Goal: Find specific page/section: Find specific page/section

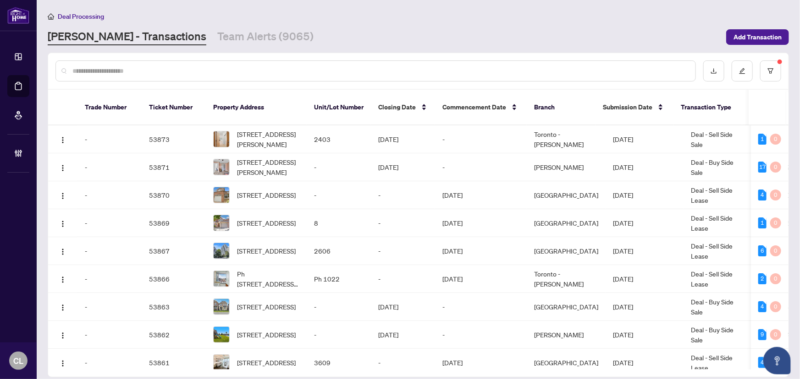
click at [89, 68] on input "text" at bounding box center [379, 71] width 615 height 10
click at [87, 66] on input "text" at bounding box center [379, 71] width 615 height 10
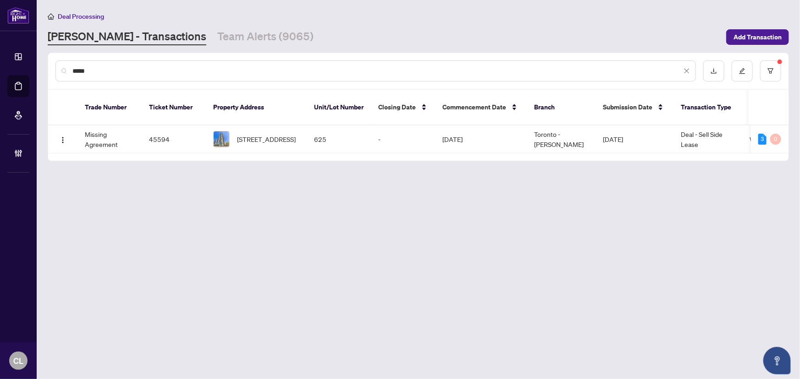
type input "*****"
click at [156, 128] on td "45594" at bounding box center [174, 140] width 64 height 28
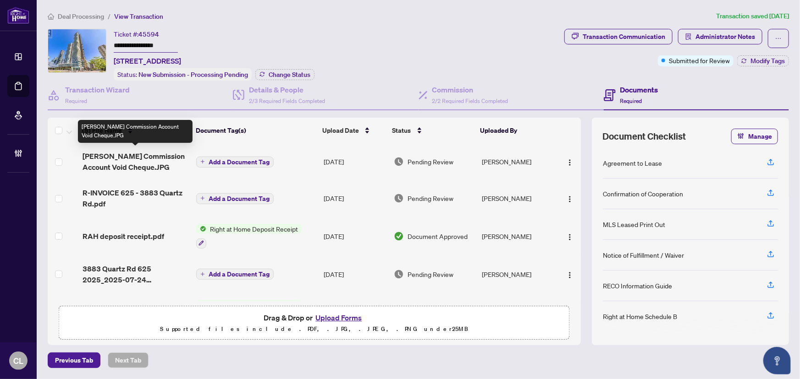
click at [175, 153] on span "[PERSON_NAME] Commission Account Void Cheque.JPG" at bounding box center [135, 162] width 106 height 22
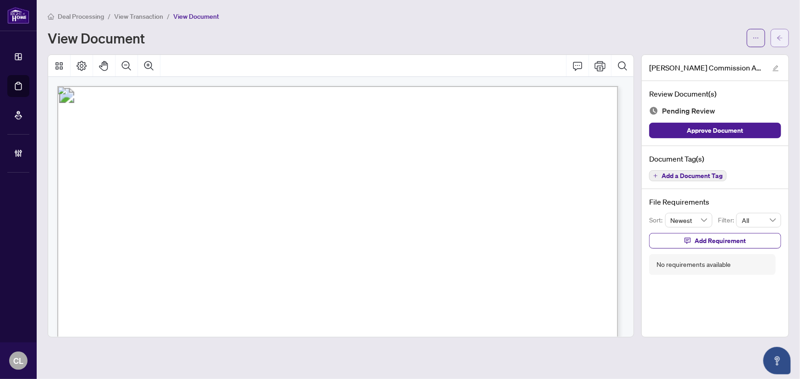
click at [775, 32] on button "button" at bounding box center [779, 38] width 18 height 18
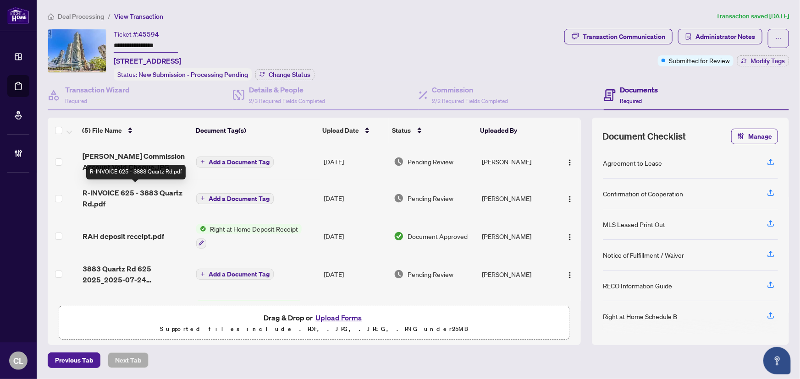
click at [92, 192] on span "R-INVOICE 625 - 3883 Quartz Rd.pdf" at bounding box center [135, 198] width 106 height 22
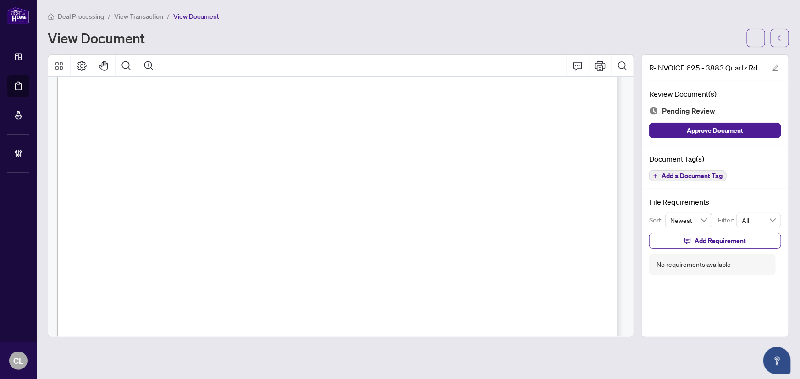
scroll to position [250, 0]
click at [775, 33] on button "button" at bounding box center [779, 38] width 18 height 18
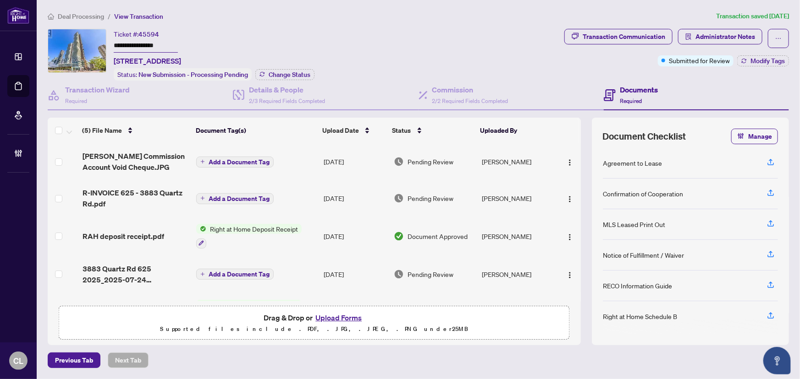
scroll to position [32, 0]
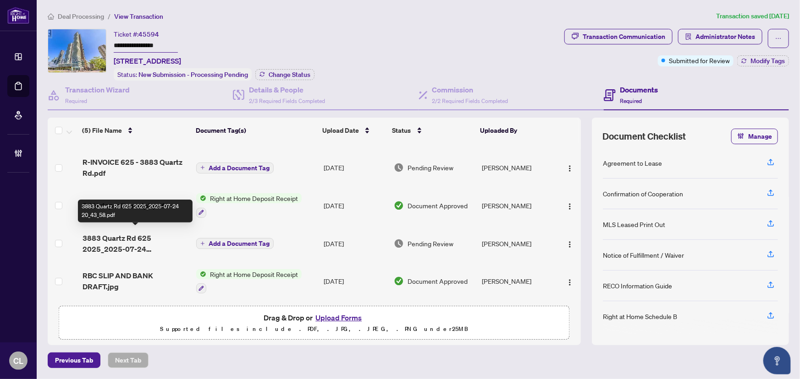
click at [128, 238] on span "3883 Quartz Rd 625 2025_2025-07-24 20_43_58.pdf" at bounding box center [135, 244] width 106 height 22
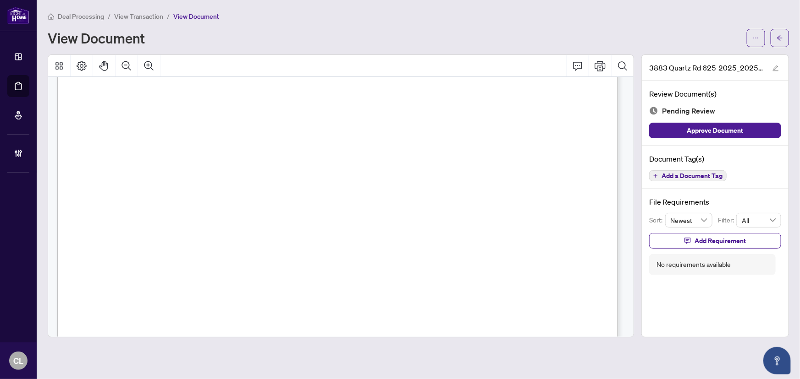
scroll to position [83, 0]
click at [779, 32] on span "button" at bounding box center [779, 38] width 6 height 15
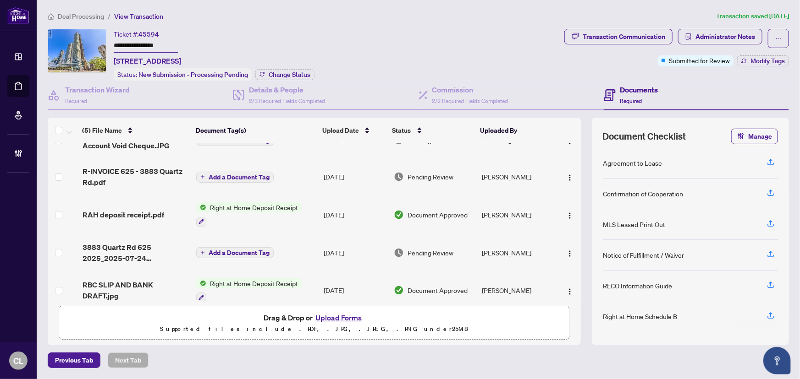
scroll to position [32, 0]
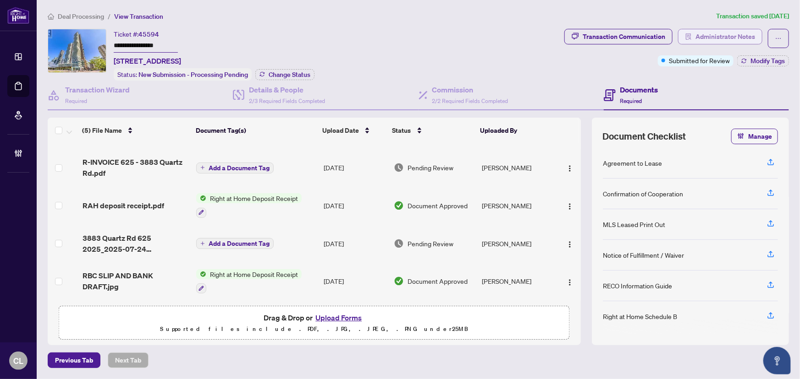
click at [723, 37] on span "Administrator Notes" at bounding box center [725, 36] width 60 height 15
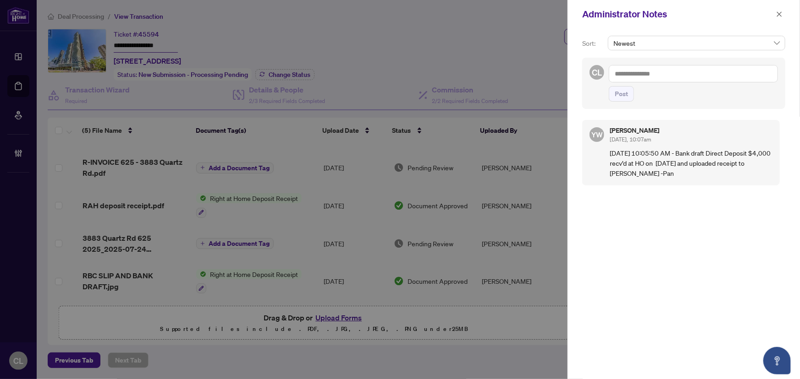
click at [507, 27] on div at bounding box center [400, 189] width 800 height 379
click at [775, 12] on button "button" at bounding box center [779, 14] width 12 height 11
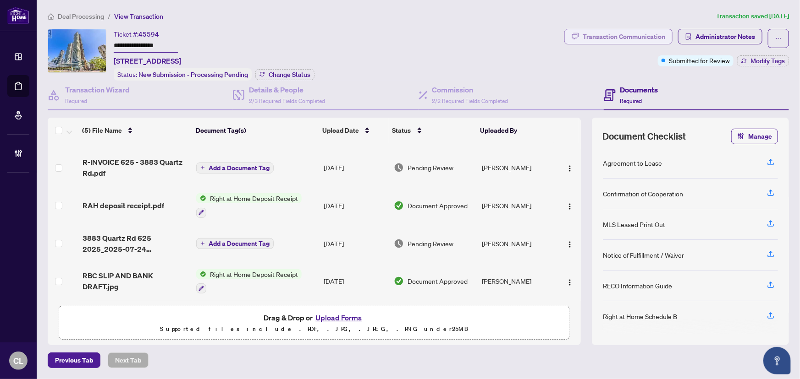
click at [642, 32] on div "Transaction Communication" at bounding box center [623, 36] width 82 height 15
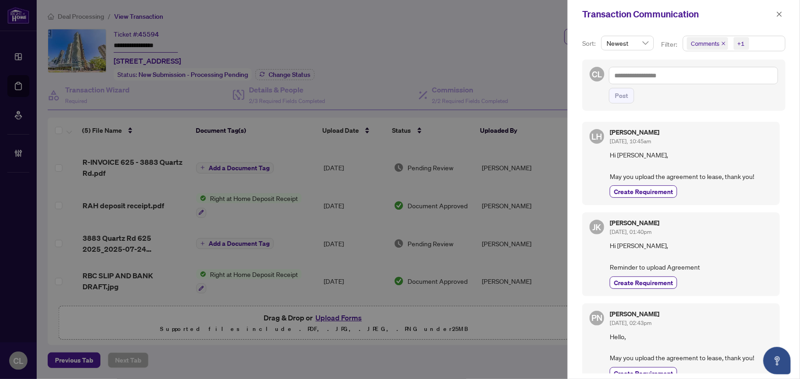
drag, startPoint x: 777, startPoint y: 11, endPoint x: 773, endPoint y: 8, distance: 5.2
click at [777, 10] on span "button" at bounding box center [779, 14] width 6 height 15
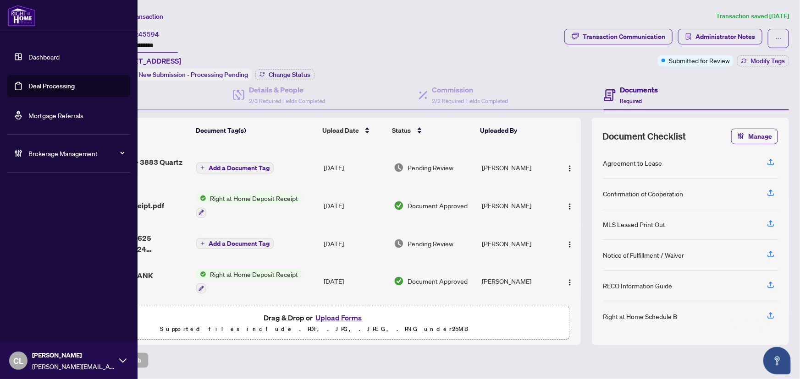
click at [57, 86] on link "Deal Processing" at bounding box center [51, 86] width 46 height 8
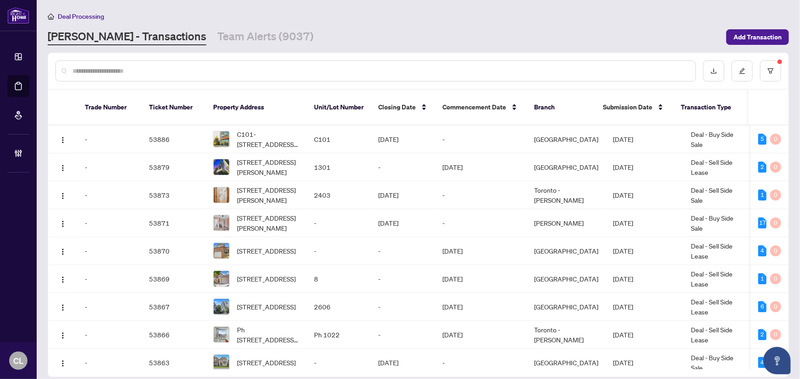
click at [147, 73] on input "text" at bounding box center [379, 71] width 615 height 10
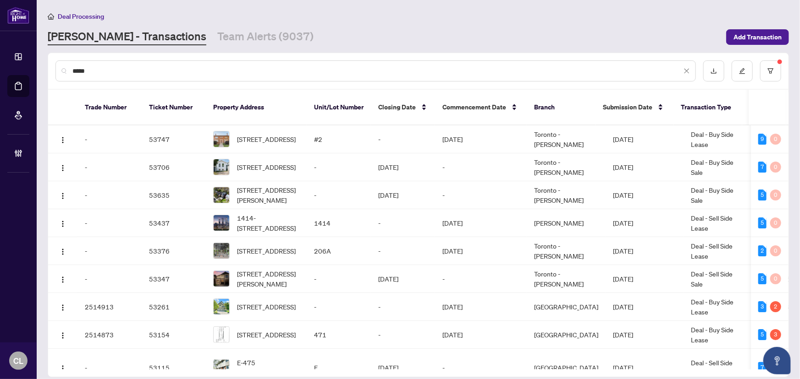
type input "*****"
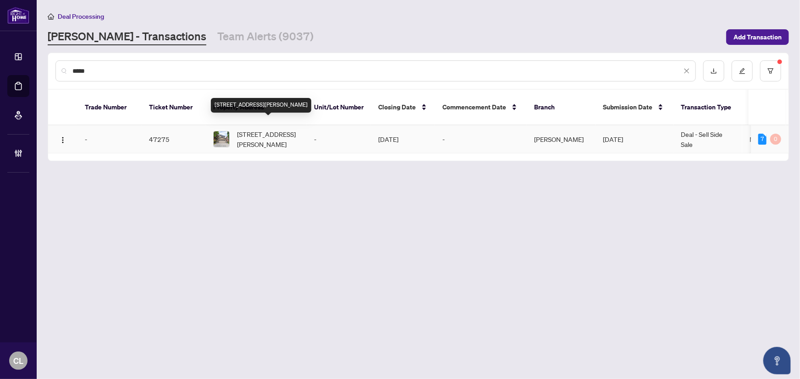
click at [263, 129] on span "[STREET_ADDRESS][PERSON_NAME]" at bounding box center [268, 139] width 62 height 20
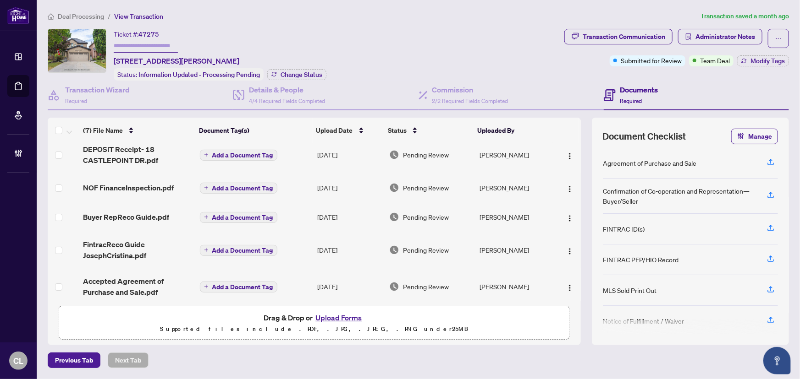
scroll to position [72, 0]
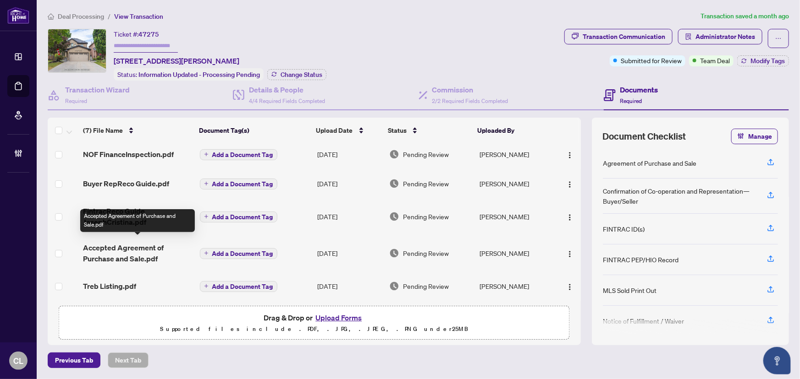
click at [154, 242] on span "Accepted Agreement of Purchase and Sale.pdf" at bounding box center [137, 253] width 109 height 22
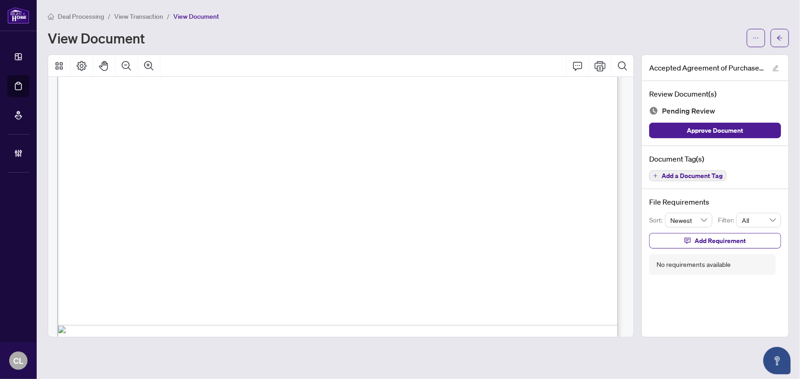
scroll to position [3374, 0]
click at [783, 32] on button "button" at bounding box center [779, 38] width 18 height 18
